Goal: Find specific page/section: Find specific page/section

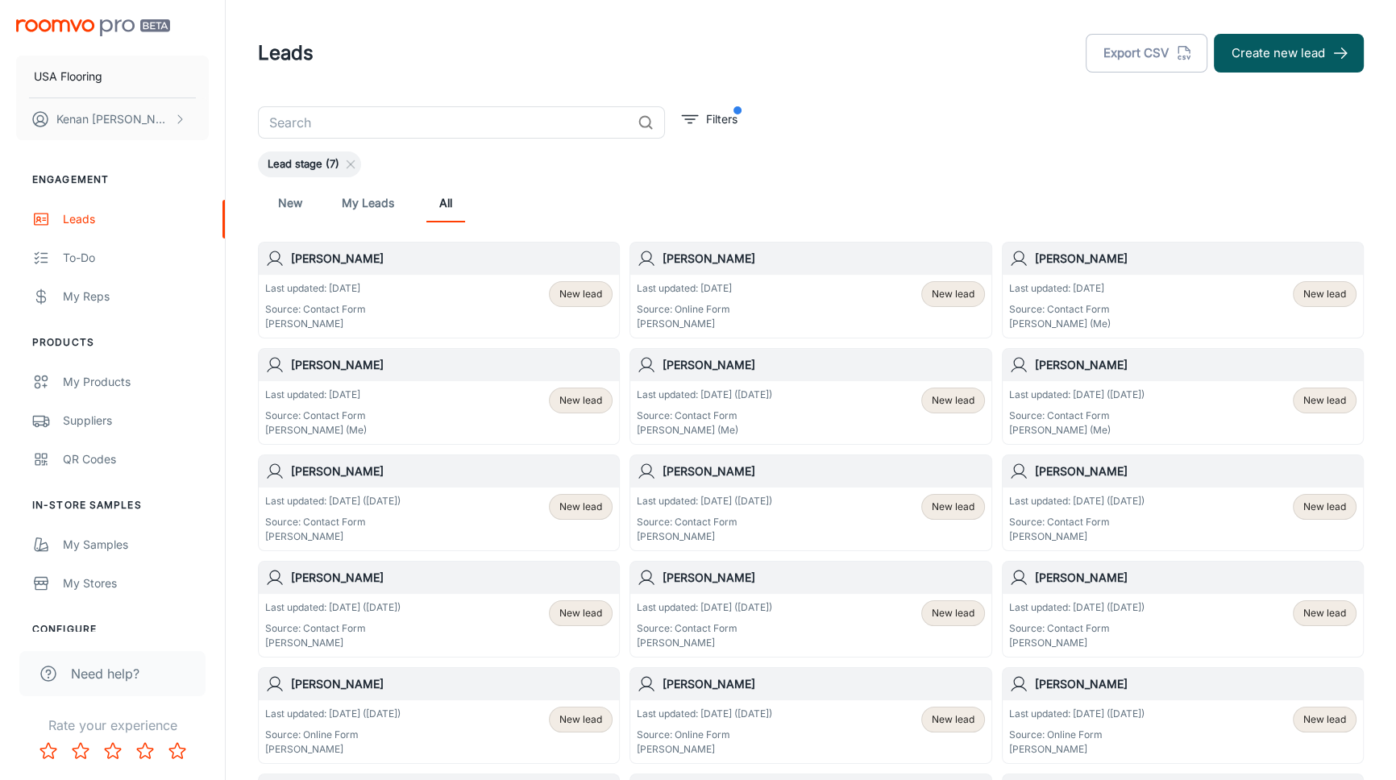
click at [533, 178] on div "New My Leads All" at bounding box center [811, 203] width 1106 height 52
click at [492, 168] on div "Lead stage (7)" at bounding box center [811, 164] width 1106 height 26
drag, startPoint x: 458, startPoint y: 166, endPoint x: 359, endPoint y: 165, distance: 99.1
click at [458, 167] on div "Lead stage (7)" at bounding box center [811, 164] width 1106 height 26
click at [81, 226] on div "Leads" at bounding box center [136, 219] width 146 height 18
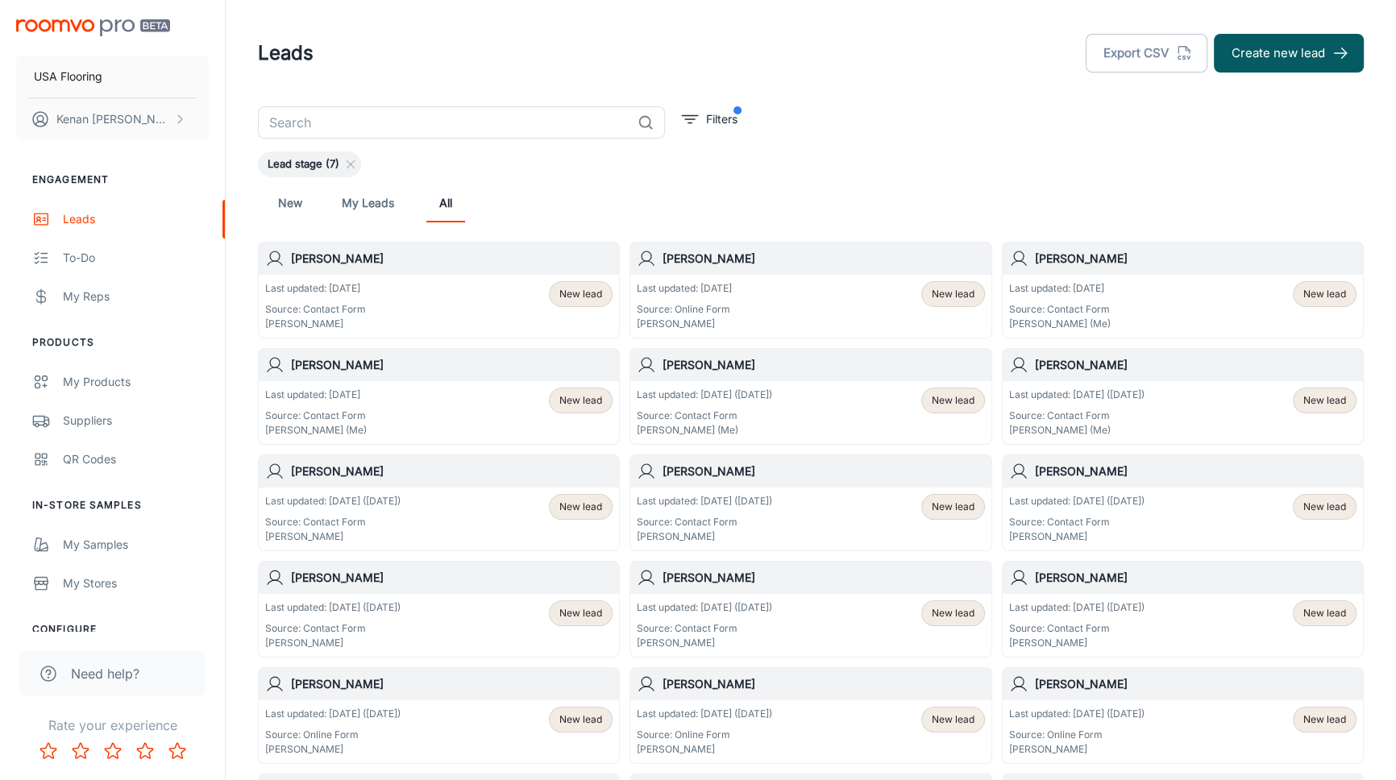
click at [824, 203] on div "New My Leads All" at bounding box center [811, 203] width 1080 height 39
